Goal: Check status: Check status

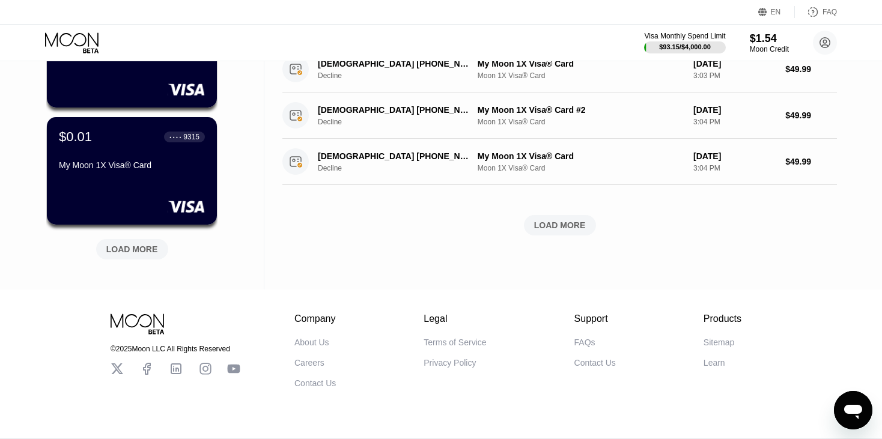
scroll to position [505, 0]
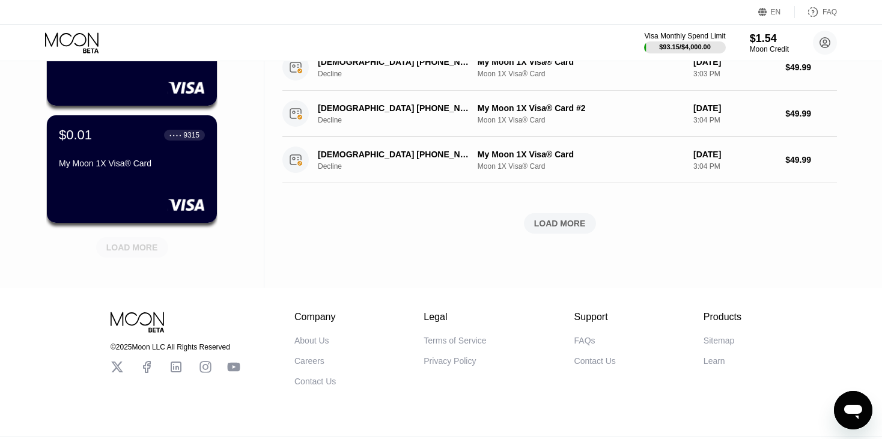
click at [135, 249] on div "LOAD MORE" at bounding box center [132, 247] width 52 height 11
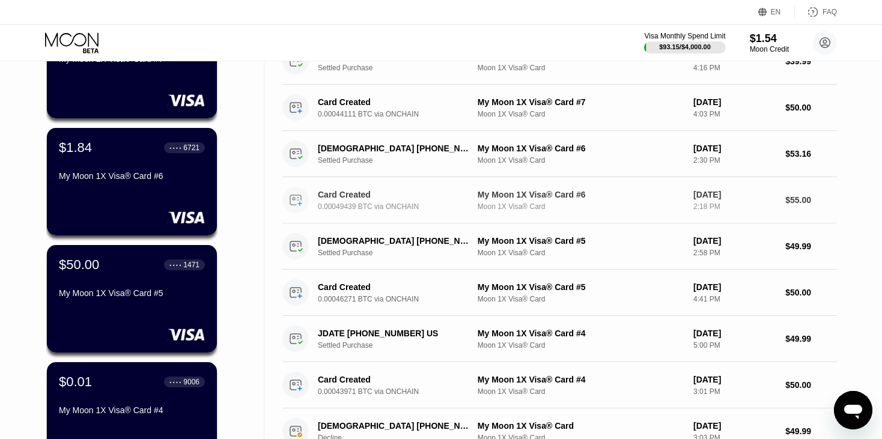
scroll to position [168, 0]
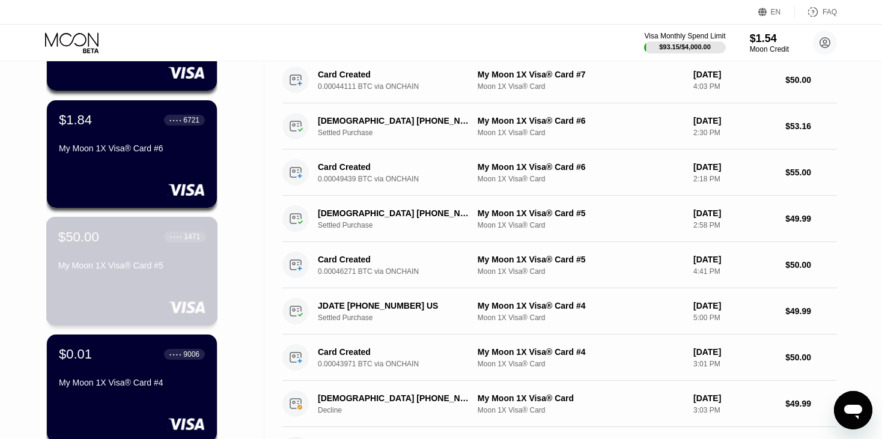
click at [189, 269] on div "My Moon 1X Visa® Card #5" at bounding box center [131, 266] width 147 height 10
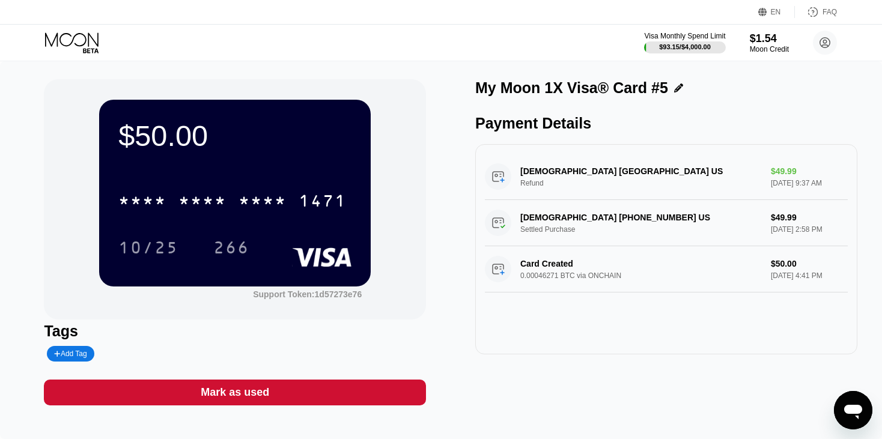
click at [83, 37] on icon at bounding box center [73, 42] width 56 height 21
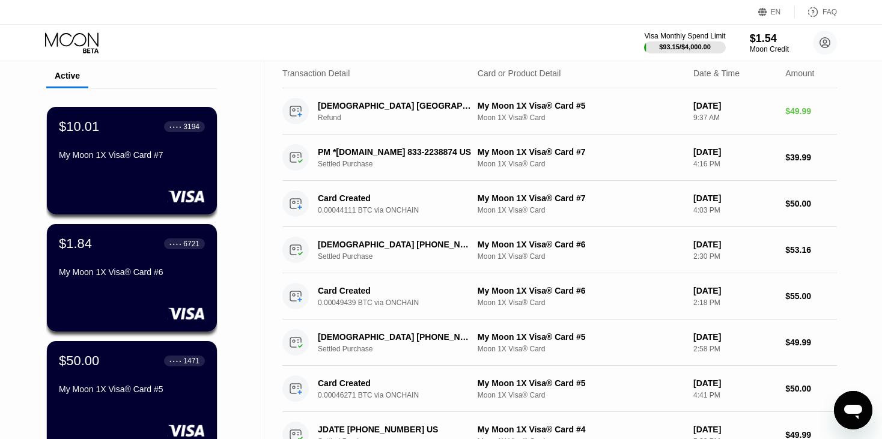
scroll to position [36, 0]
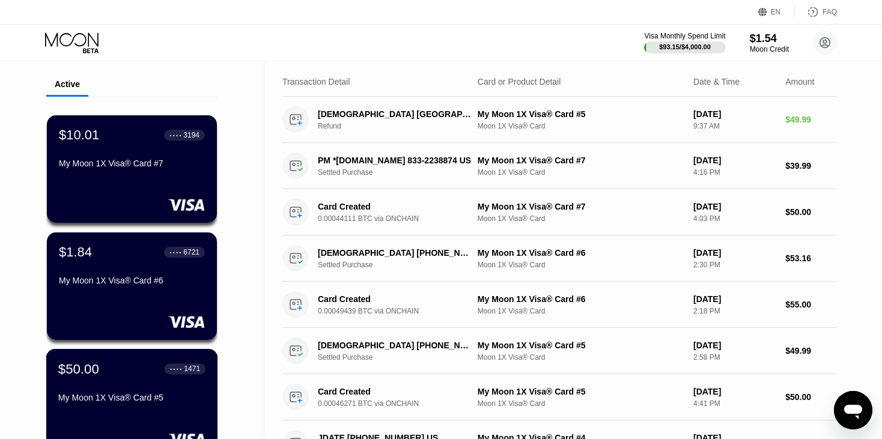
click at [123, 392] on div "$50.00 ● ● ● ● 1471 My Moon 1X Visa® Card #5" at bounding box center [131, 384] width 147 height 46
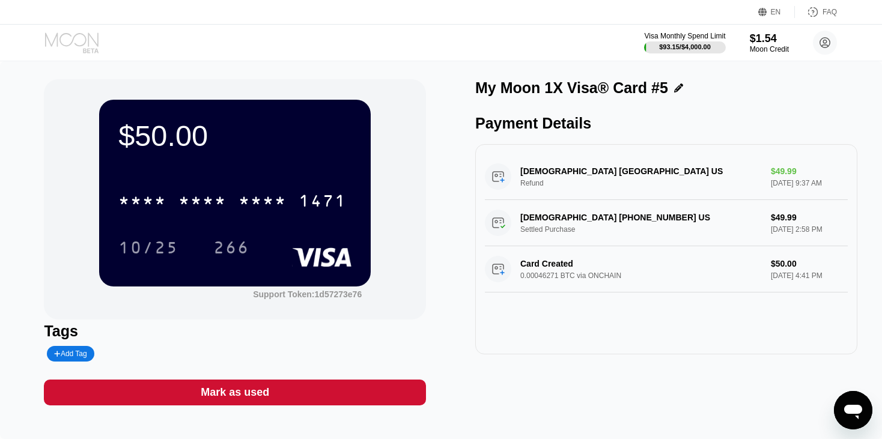
click at [63, 38] on icon at bounding box center [73, 42] width 56 height 21
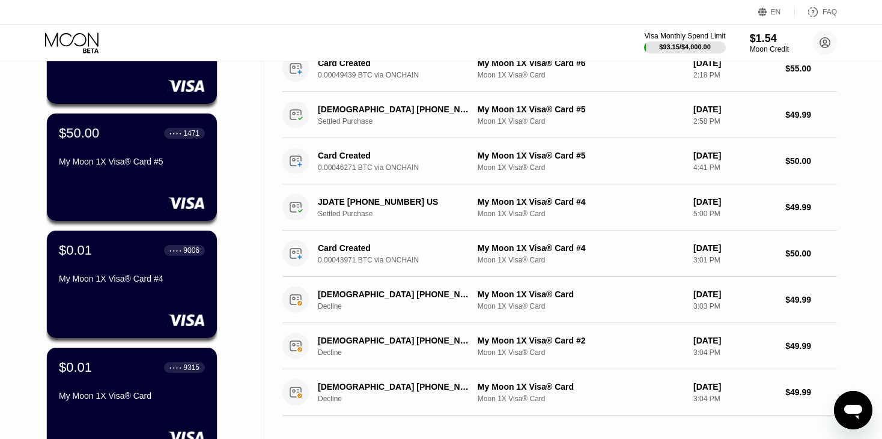
scroll to position [275, 0]
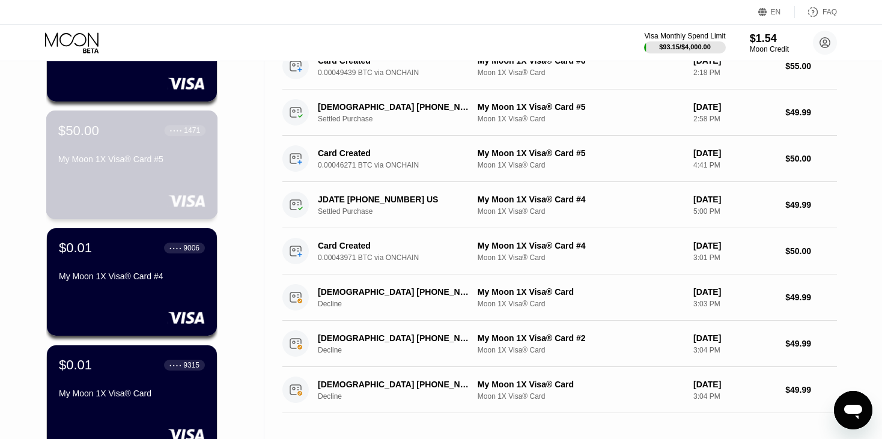
click at [119, 177] on div "$50.00 ● ● ● ● 1471 My Moon 1X Visa® Card #5" at bounding box center [132, 165] width 172 height 109
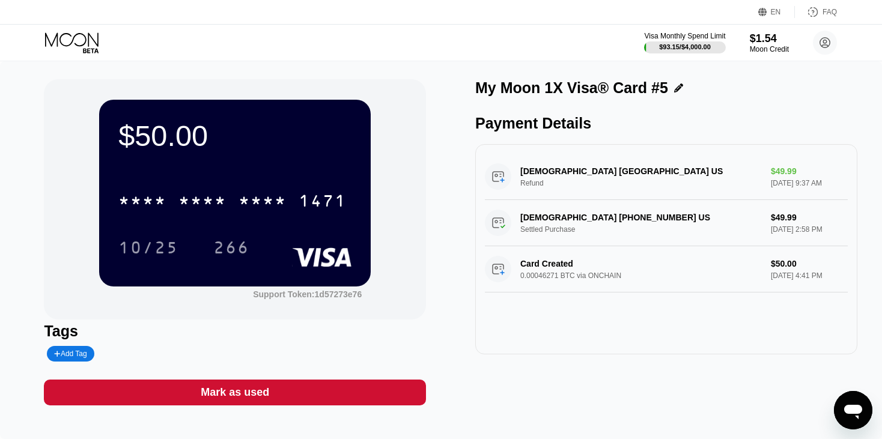
click at [58, 40] on icon at bounding box center [73, 42] width 56 height 21
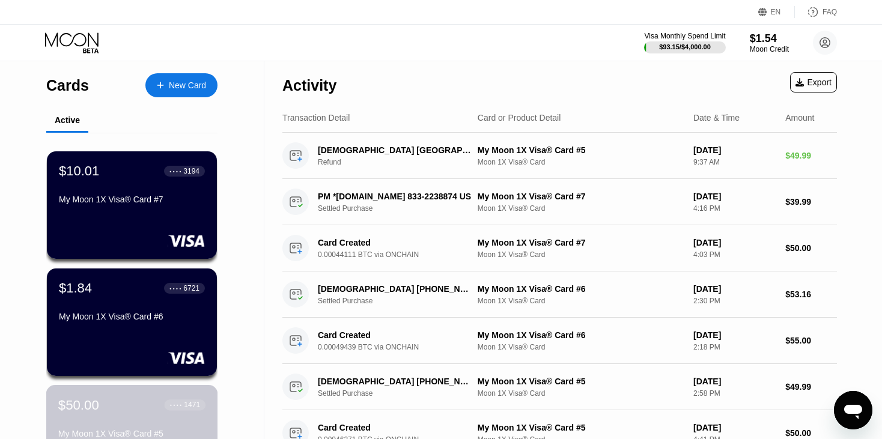
click at [99, 413] on div "$50.00 ● ● ● ● 1471" at bounding box center [131, 405] width 147 height 16
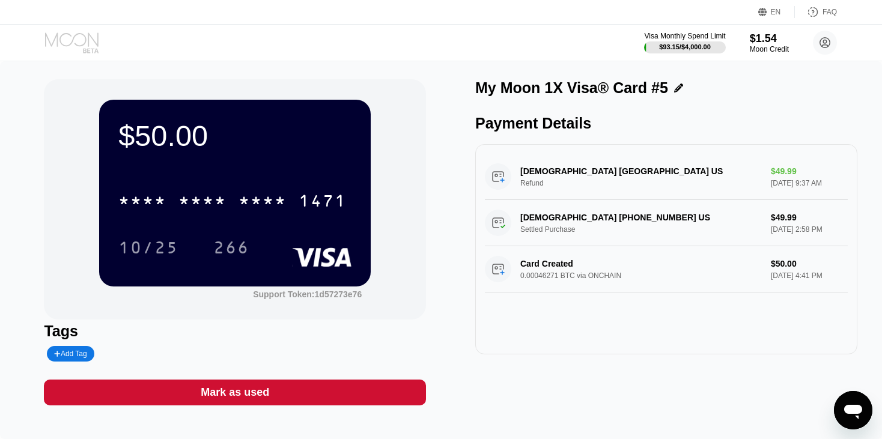
click at [61, 41] on icon at bounding box center [73, 42] width 56 height 21
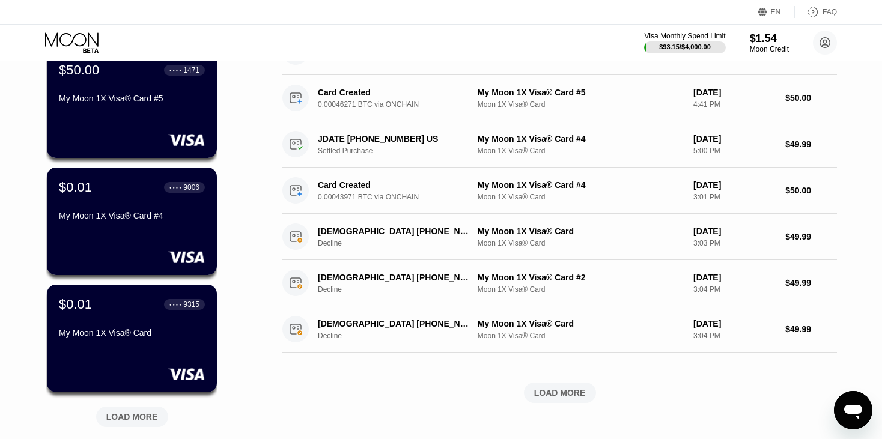
scroll to position [361, 0]
